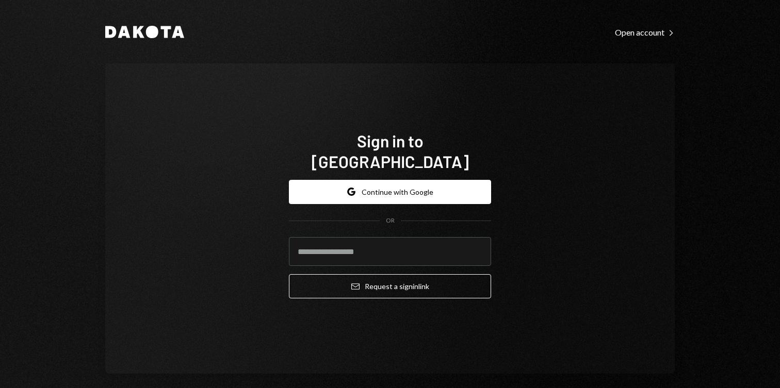
click at [357, 185] on button "Google Continue with Google" at bounding box center [390, 192] width 202 height 24
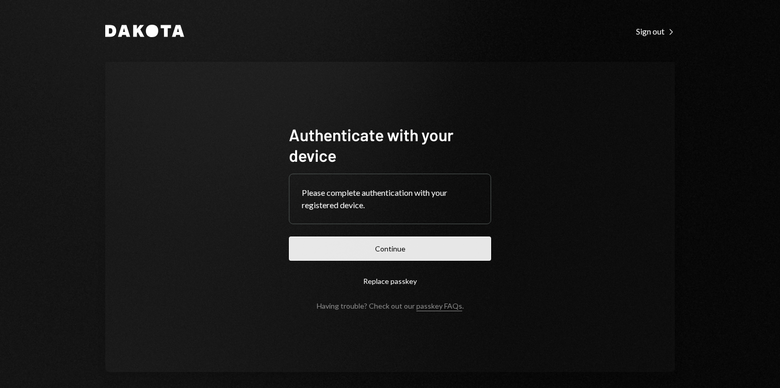
click at [324, 244] on button "Continue" at bounding box center [390, 249] width 202 height 24
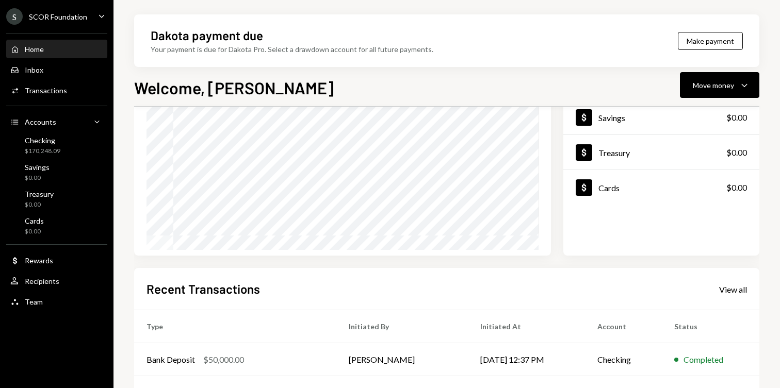
scroll to position [225, 0]
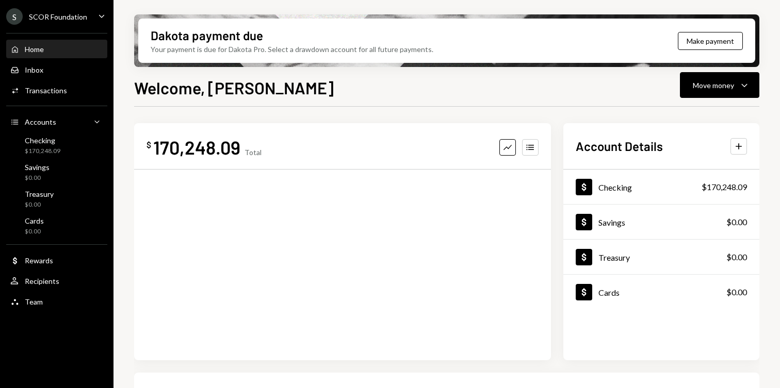
scroll to position [233, 0]
